Goal: Task Accomplishment & Management: Use online tool/utility

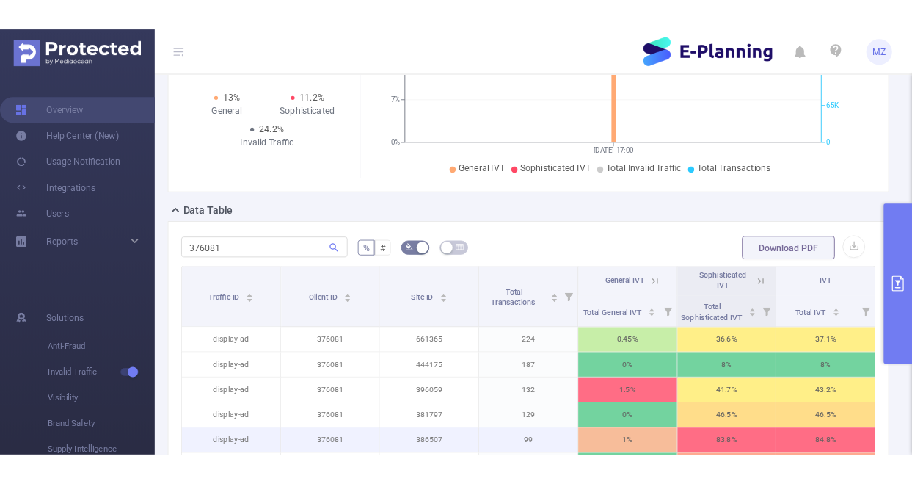
scroll to position [210, 0]
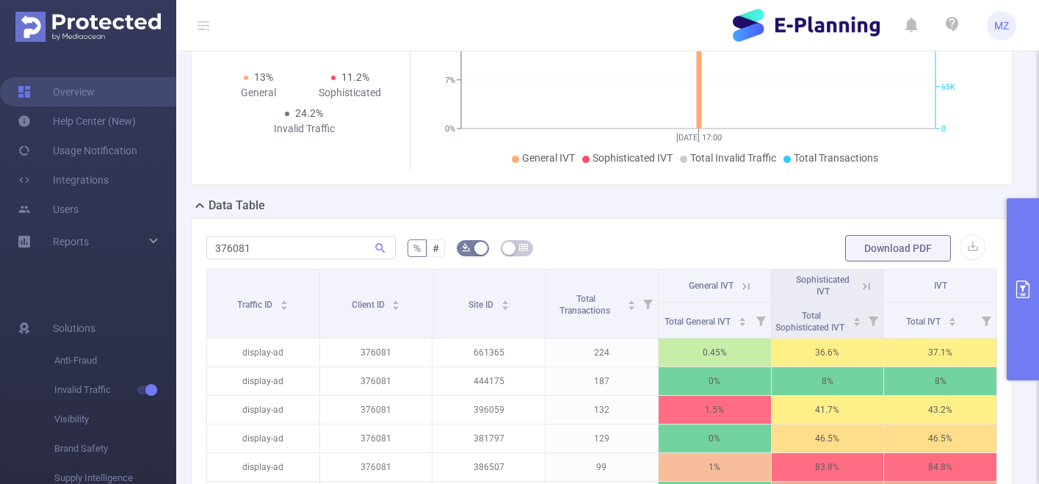
click at [942, 219] on button "primary" at bounding box center [1022, 289] width 32 height 182
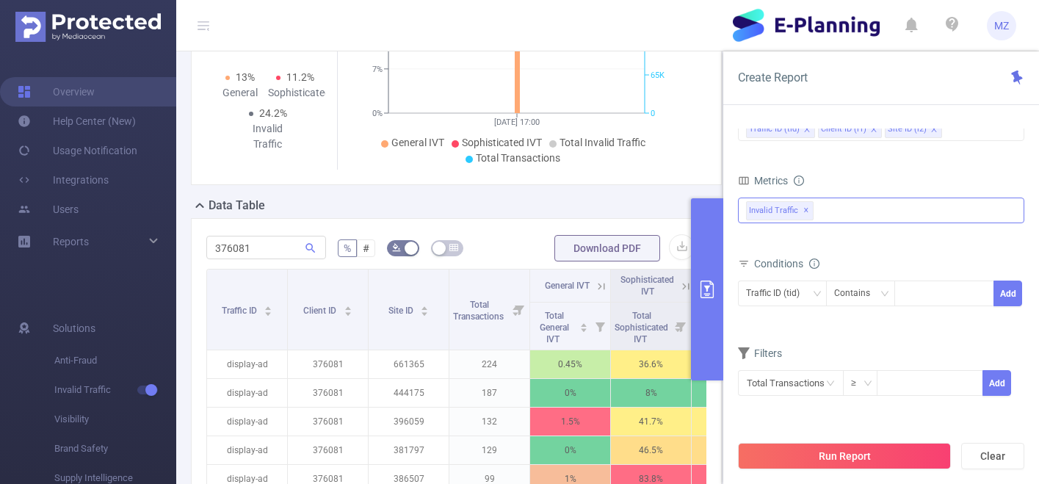
click at [852, 214] on div "Invalid Traffic ✕" at bounding box center [881, 210] width 286 height 26
drag, startPoint x: 760, startPoint y: 217, endPoint x: 745, endPoint y: 244, distance: 31.2
click at [760, 217] on span at bounding box center [762, 217] width 12 height 12
click at [729, 241] on div "PID 1000958 - E-Planning 1000958 - E-Planning Time Range [DATE] 17:00 _ [DATE] …" at bounding box center [881, 312] width 316 height 396
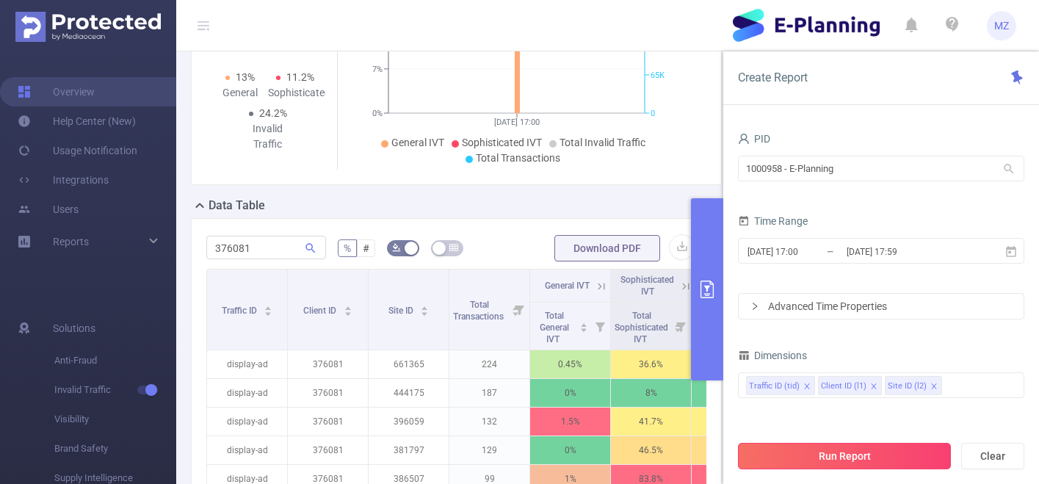
click at [832, 461] on button "Run Report" at bounding box center [844, 456] width 213 height 26
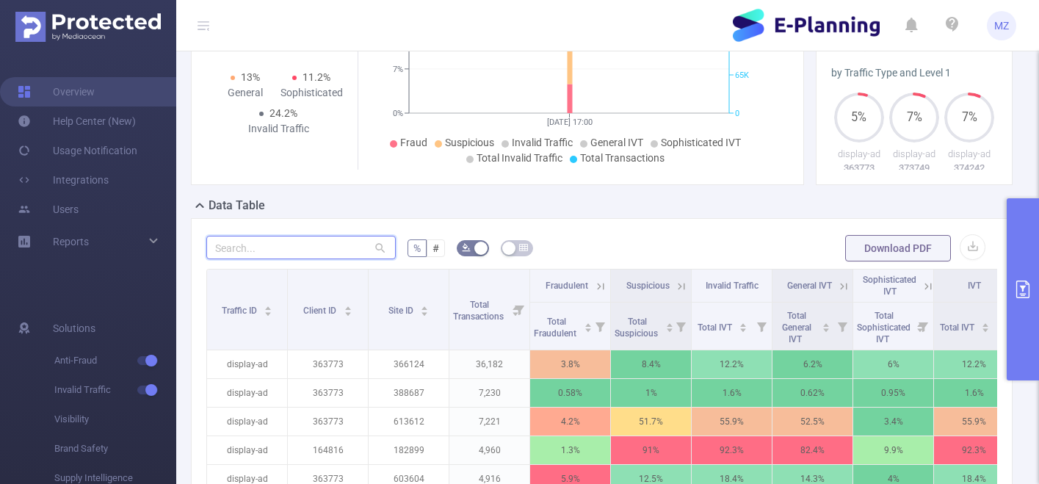
click at [331, 246] on input "text" at bounding box center [300, 247] width 189 height 23
paste input "444176"
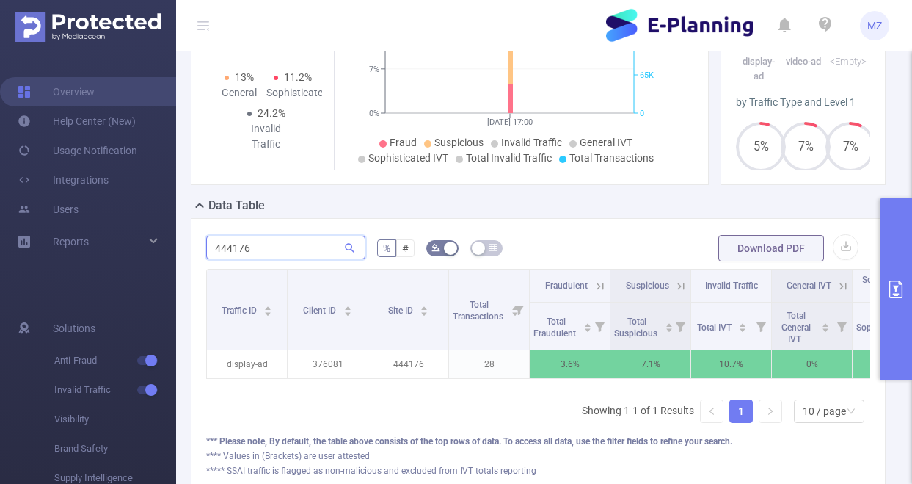
drag, startPoint x: 265, startPoint y: 244, endPoint x: 191, endPoint y: 246, distance: 74.2
click at [191, 246] on div "444176 % # Download PDF Traffic ID Client ID Site ID Total Transactions Fraudul…" at bounding box center [538, 356] width 695 height 276
paste input "381763"
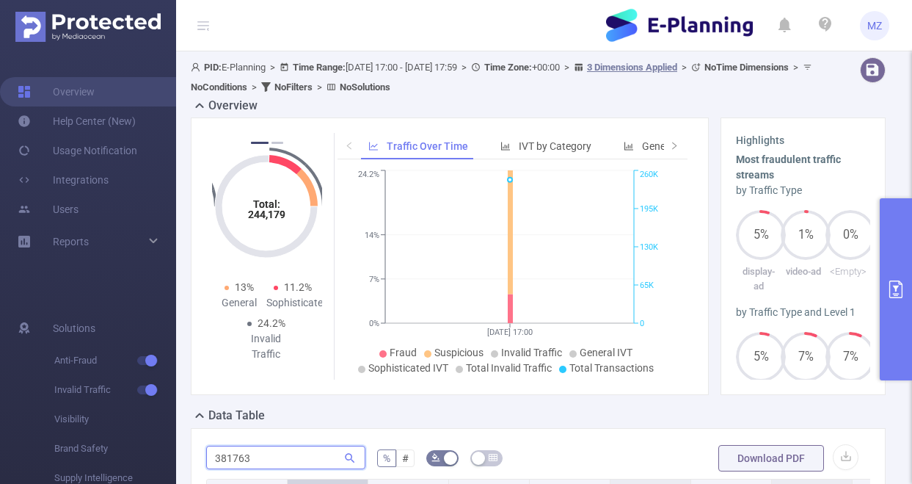
scroll to position [198, 0]
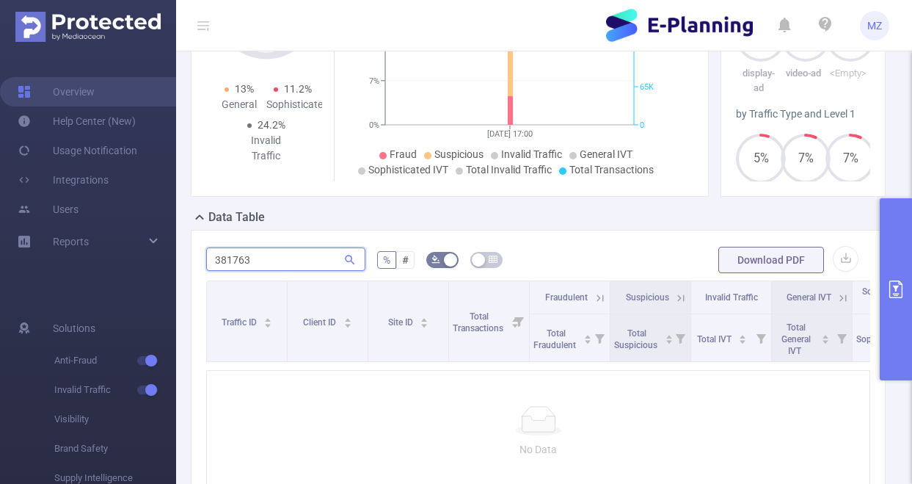
drag, startPoint x: 264, startPoint y: 258, endPoint x: 191, endPoint y: 252, distance: 73.6
click at [191, 252] on div "381763 % # Download PDF Traffic ID Client ID Site ID Total Transactions Fraudul…" at bounding box center [538, 391] width 695 height 323
paste input "3356"
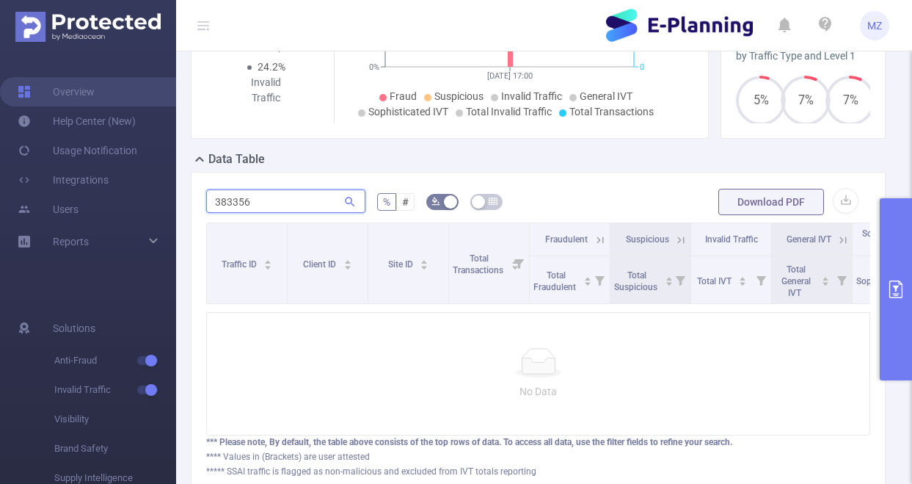
scroll to position [226, 0]
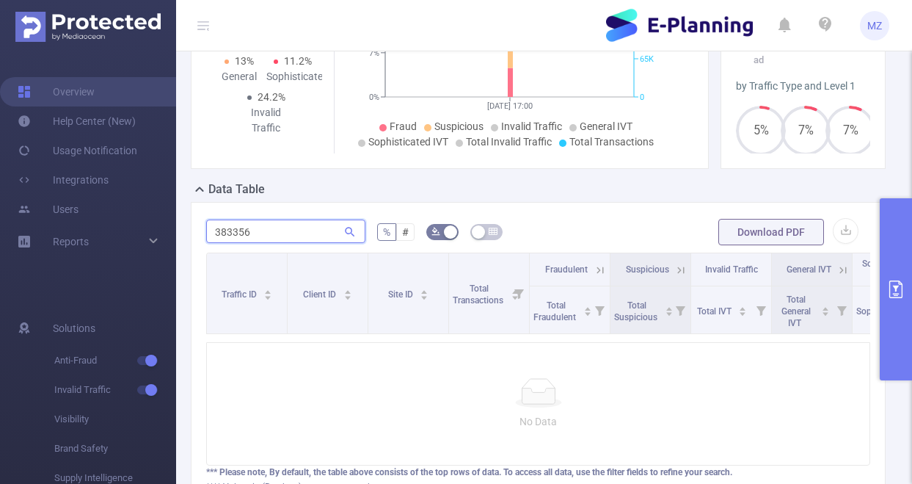
drag, startPoint x: 277, startPoint y: 233, endPoint x: 181, endPoint y: 228, distance: 96.3
click at [181, 228] on div "PID: E-Planning > Time Range: [DATE] 17:00 - [DATE] 17:59 > Time Zone: +00:00 >…" at bounding box center [544, 189] width 736 height 729
paste input "1757"
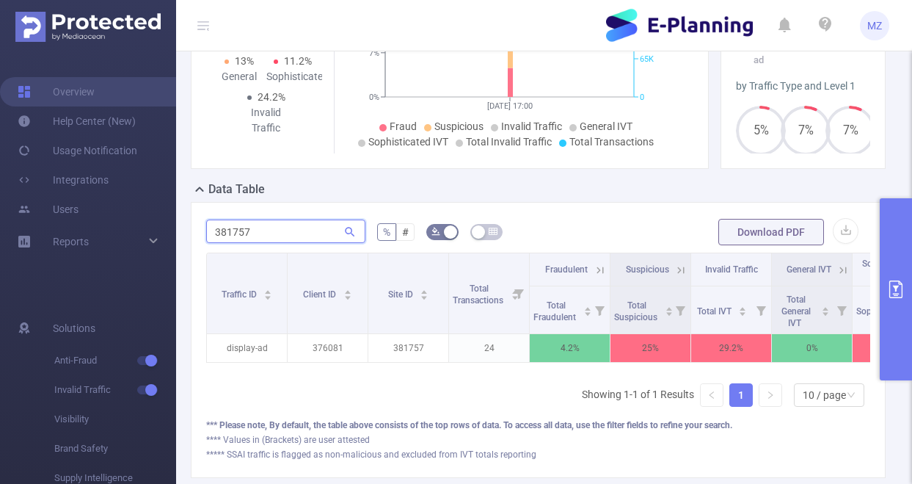
drag, startPoint x: 254, startPoint y: 230, endPoint x: 195, endPoint y: 225, distance: 59.7
click at [195, 225] on div "381757 % # Download PDF Traffic ID Client ID Site ID Total Transactions Fraudul…" at bounding box center [538, 340] width 695 height 276
paste input "629986"
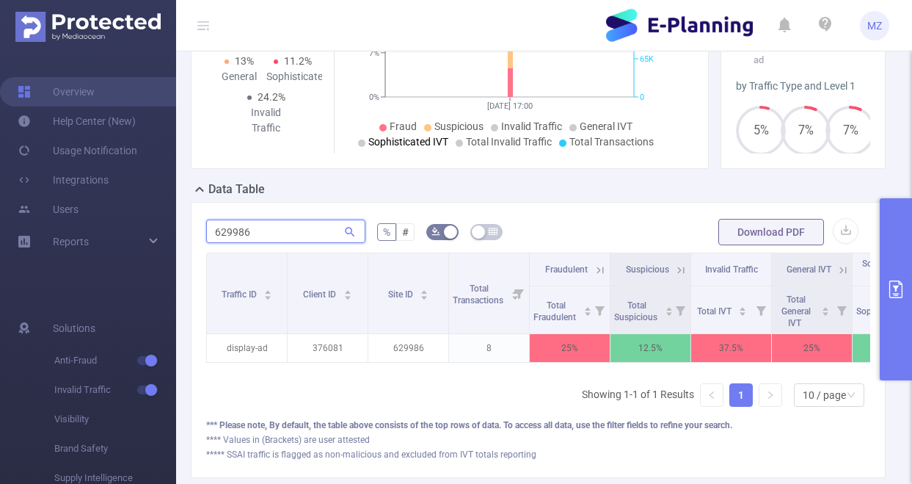
drag, startPoint x: 255, startPoint y: 227, endPoint x: 187, endPoint y: 225, distance: 68.3
click at [187, 225] on div "629986 % # Download PDF Traffic ID Client ID Site ID Total Transactions Fraudul…" at bounding box center [538, 340] width 707 height 276
paste input "44417"
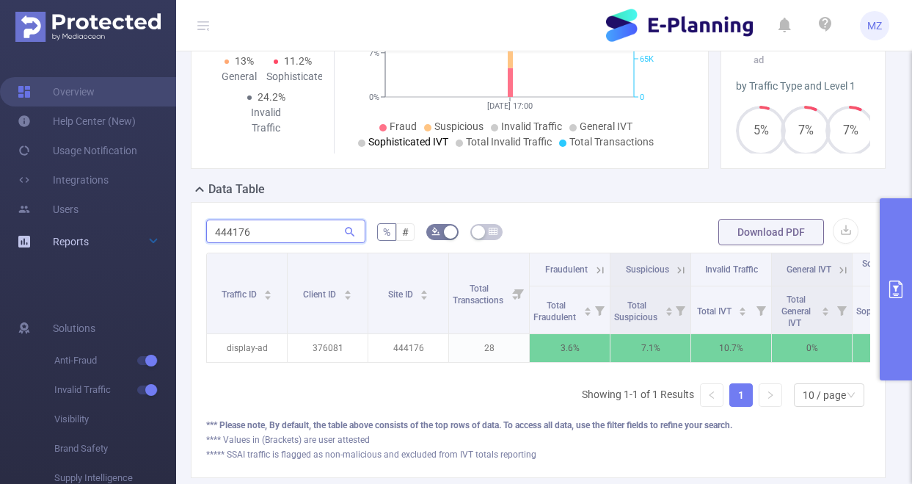
drag, startPoint x: 204, startPoint y: 230, endPoint x: 170, endPoint y: 229, distance: 33.8
click at [170, 229] on section "Overview Help Center (New) Usage Notification Integrations Users Reports Soluti…" at bounding box center [456, 242] width 912 height 484
paste input "661365"
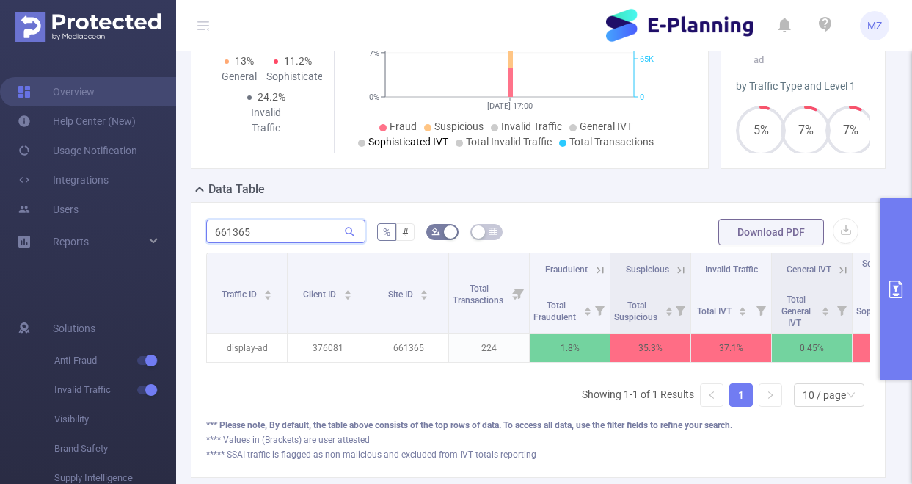
drag, startPoint x: 269, startPoint y: 226, endPoint x: 188, endPoint y: 232, distance: 81.7
click at [188, 232] on div "661365 % # Download PDF Traffic ID Client ID Site ID Total Transactions Fraudul…" at bounding box center [538, 340] width 707 height 276
paste input "543904"
drag, startPoint x: 272, startPoint y: 233, endPoint x: 201, endPoint y: 233, distance: 70.5
click at [202, 233] on div "543904 % # Download PDF Traffic ID Client ID Site ID Total Transactions Fraudul…" at bounding box center [538, 340] width 695 height 276
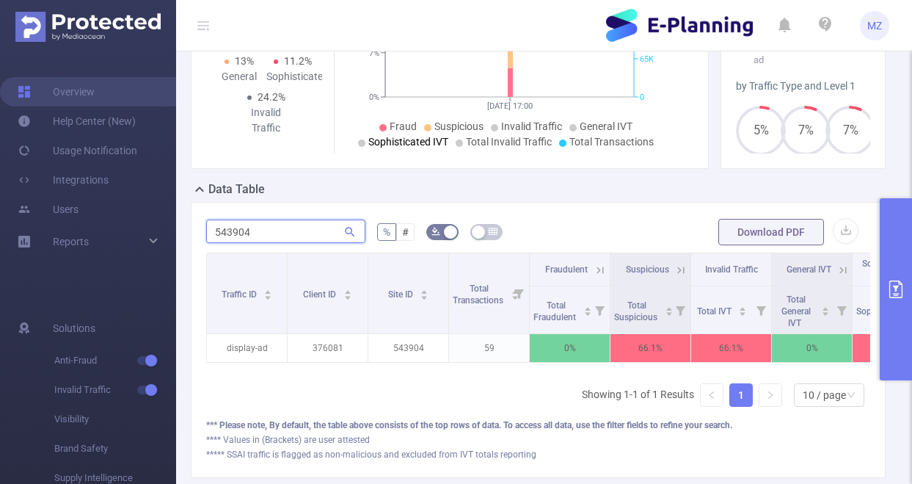
paste input "384122"
drag, startPoint x: 256, startPoint y: 238, endPoint x: 196, endPoint y: 236, distance: 60.2
click at [197, 236] on div "384122 % # Download PDF Traffic ID Client ID Site ID Total Transactions Fraudul…" at bounding box center [538, 340] width 695 height 276
paste input "6507"
drag, startPoint x: 207, startPoint y: 228, endPoint x: 192, endPoint y: 226, distance: 15.5
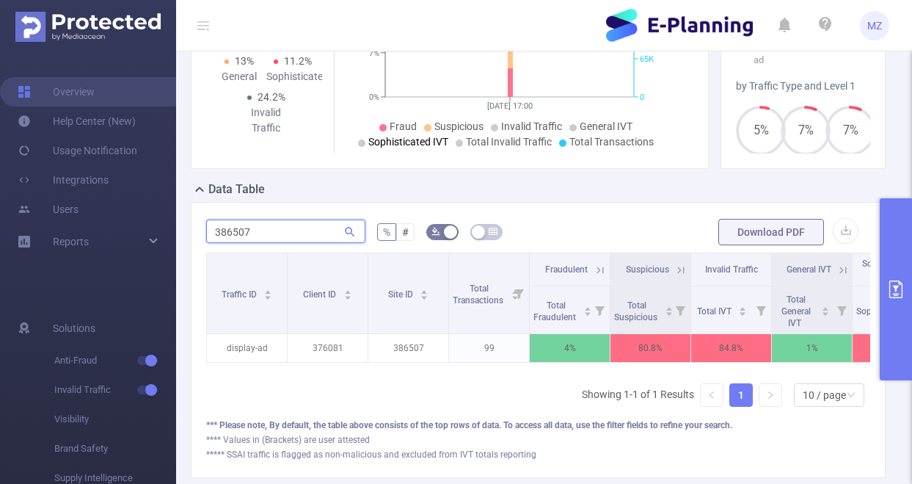
click at [193, 226] on div "386507 % # Download PDF Traffic ID Client ID Site ID Total Transactions Fraudul…" at bounding box center [538, 340] width 695 height 276
paste input "467388"
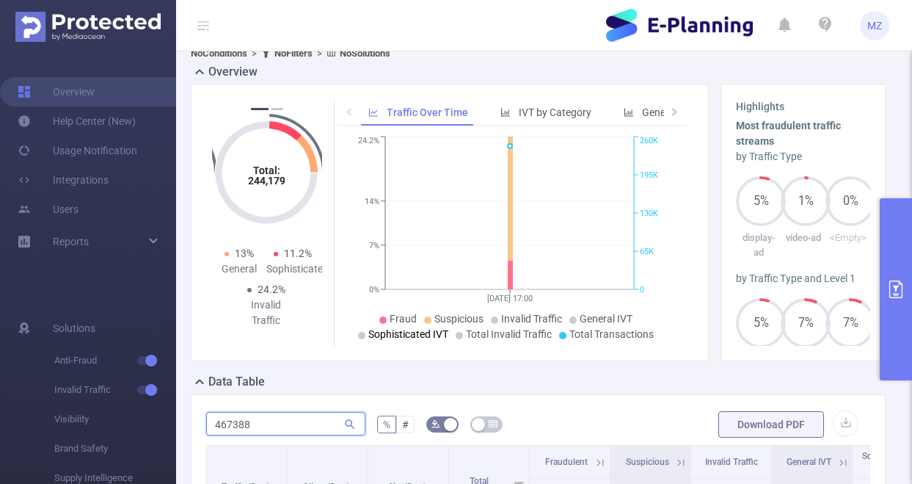
scroll to position [12, 0]
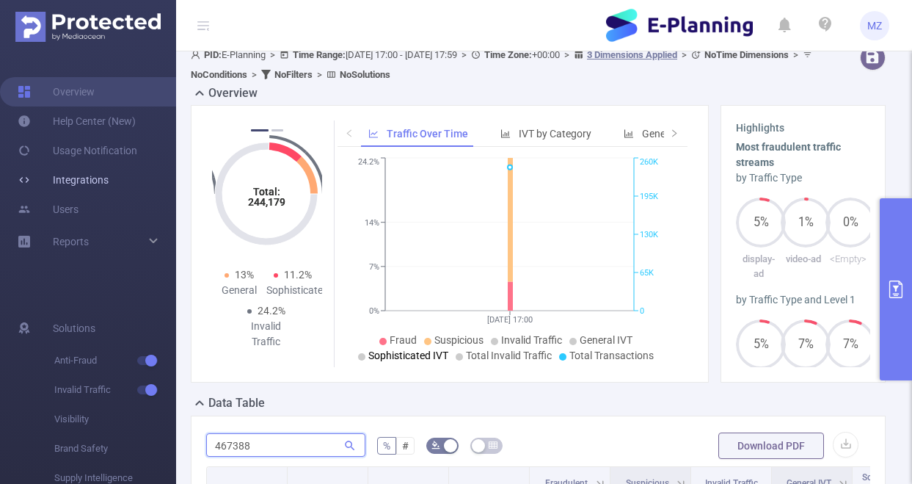
type input "467388"
